Goal: Understand process/instructions: Learn how to perform a task or action

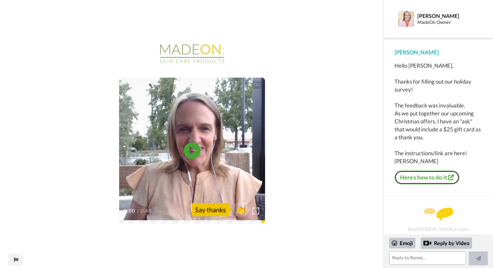
click at [431, 175] on link "Here's how to do it" at bounding box center [426, 178] width 65 height 14
click at [180, 152] on video at bounding box center [192, 151] width 146 height 146
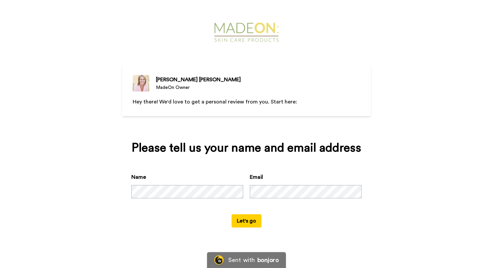
click at [247, 219] on button "Let's go" at bounding box center [247, 220] width 30 height 13
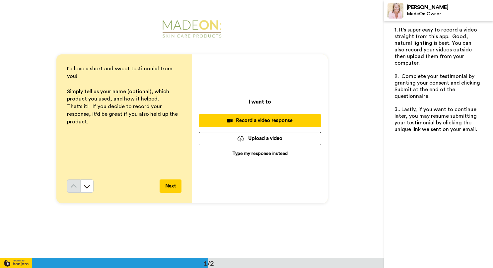
click at [81, 179] on button at bounding box center [86, 185] width 13 height 13
